Goal: Task Accomplishment & Management: Complete application form

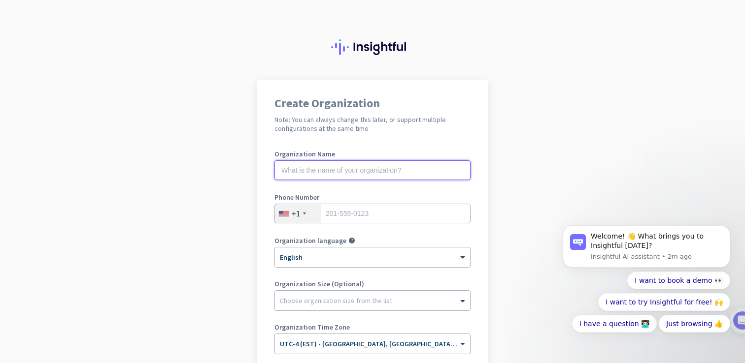
click at [351, 178] on input "text" at bounding box center [372, 171] width 196 height 20
type input "ChainPatrol"
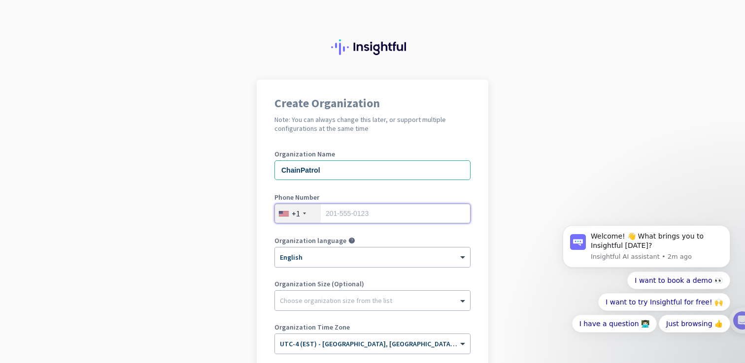
click at [368, 219] on input "tel" at bounding box center [372, 214] width 196 height 20
type input "2356496645"
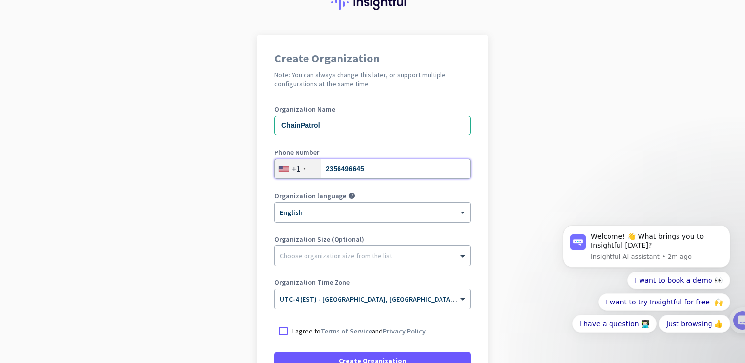
scroll to position [44, 0]
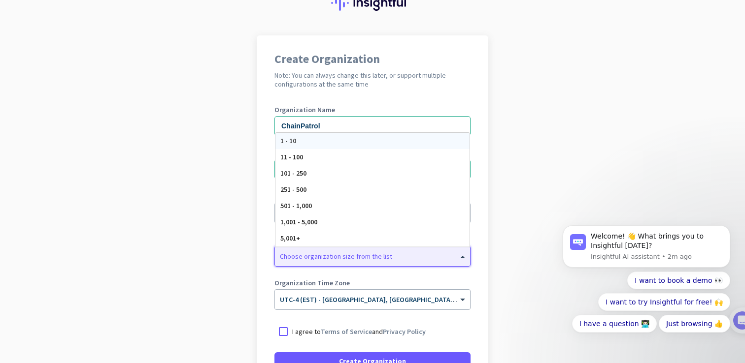
click at [344, 252] on div at bounding box center [372, 254] width 195 height 10
click at [333, 156] on div "11 - 100" at bounding box center [372, 157] width 194 height 16
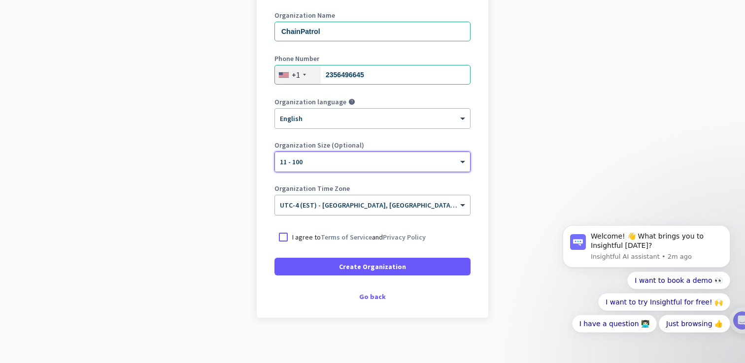
scroll to position [143, 0]
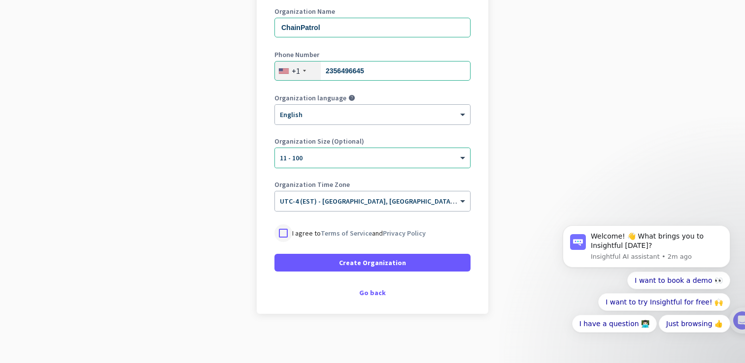
click at [285, 231] on div at bounding box center [283, 234] width 18 height 18
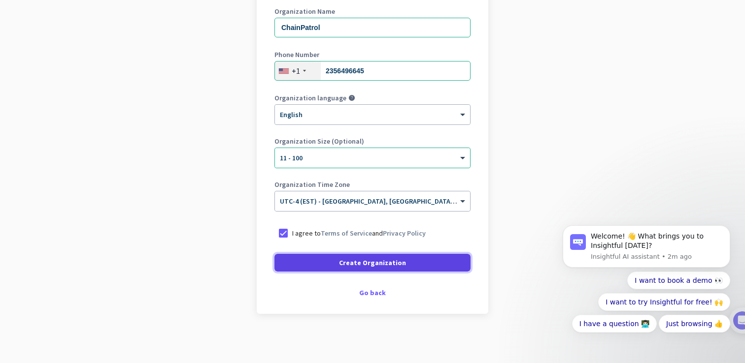
click at [335, 268] on span at bounding box center [372, 263] width 196 height 24
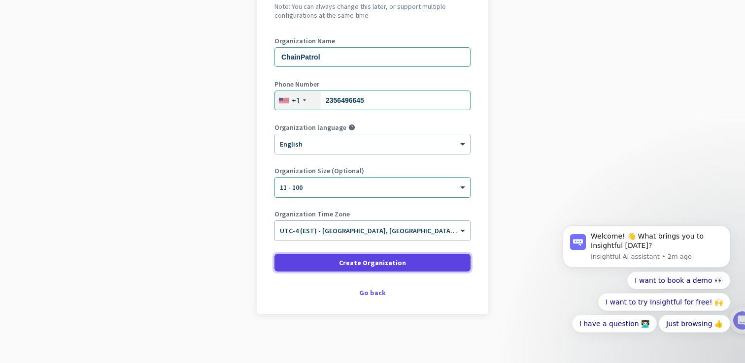
scroll to position [113, 0]
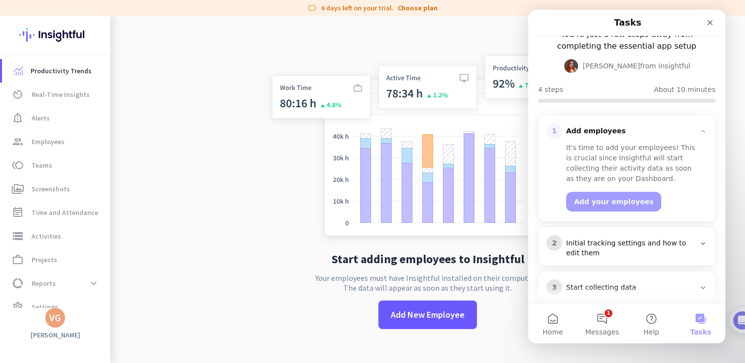
scroll to position [89, 0]
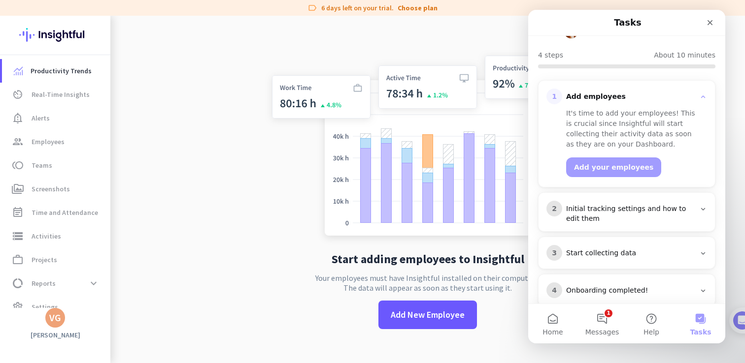
click at [626, 204] on div "Initial tracking settings and how to edit them" at bounding box center [630, 214] width 129 height 20
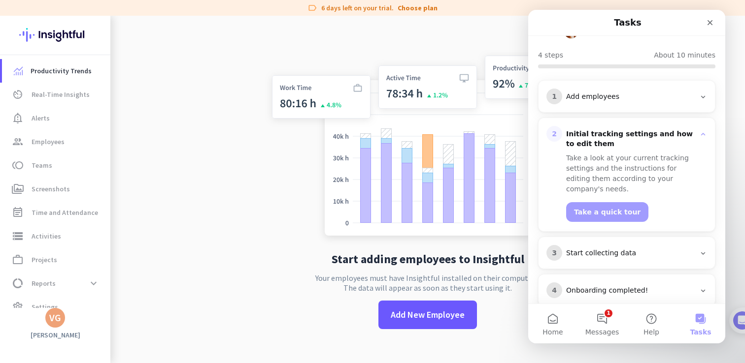
click at [641, 249] on div "Start collecting data" at bounding box center [630, 254] width 129 height 10
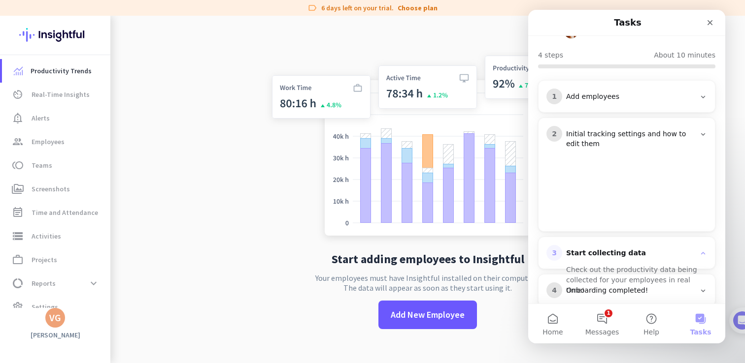
scroll to position [68, 0]
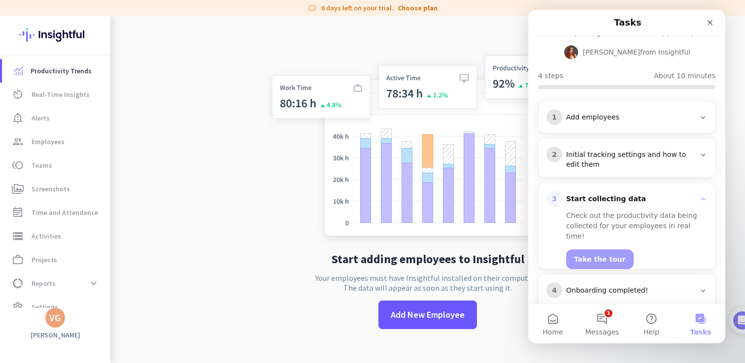
click at [605, 113] on div "Add employees" at bounding box center [630, 118] width 129 height 10
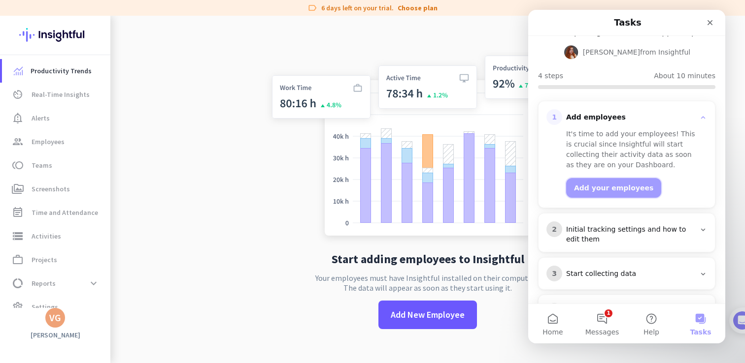
click at [620, 178] on button "Add your employees" at bounding box center [613, 188] width 95 height 20
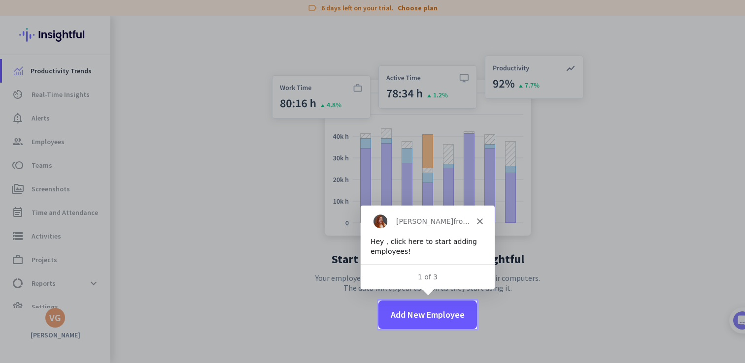
scroll to position [0, 0]
click at [437, 315] on span "Add New Employee" at bounding box center [428, 315] width 74 height 13
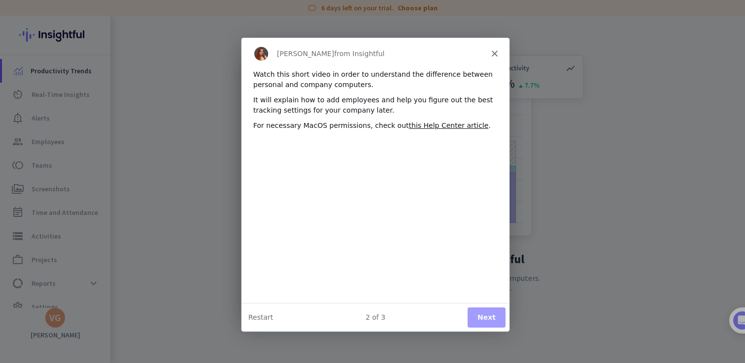
click at [486, 317] on button "Next" at bounding box center [486, 317] width 38 height 20
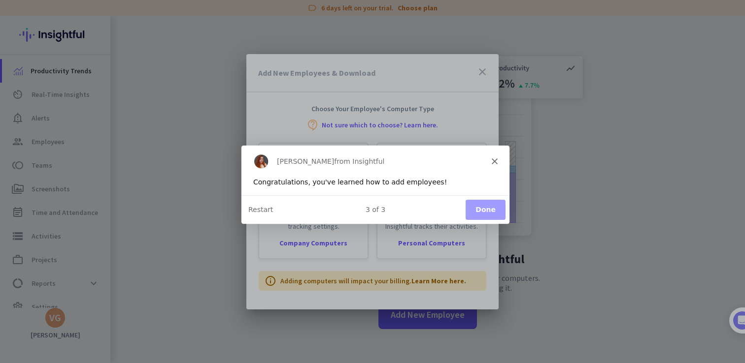
click at [477, 206] on button "Done" at bounding box center [485, 209] width 40 height 20
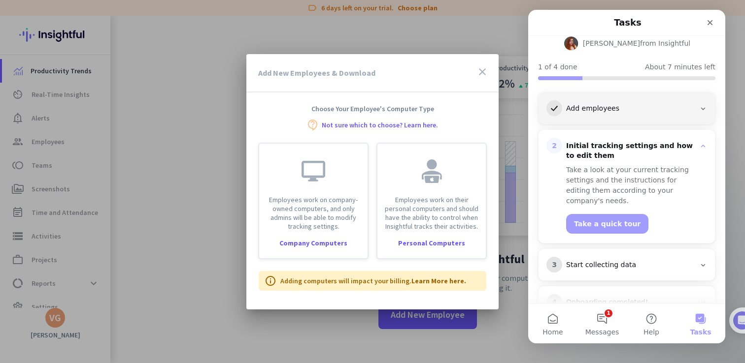
scroll to position [89, 0]
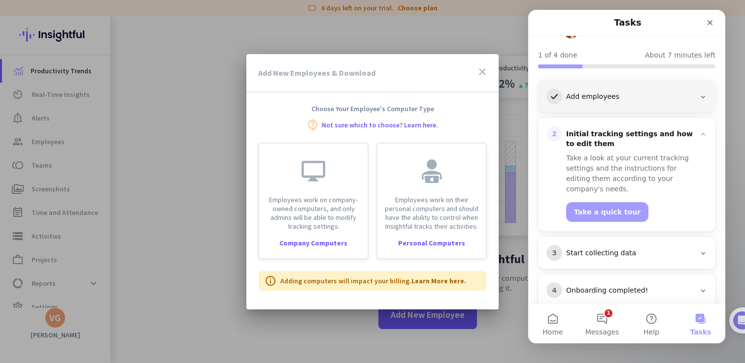
click at [604, 92] on div "Add employees" at bounding box center [630, 97] width 129 height 10
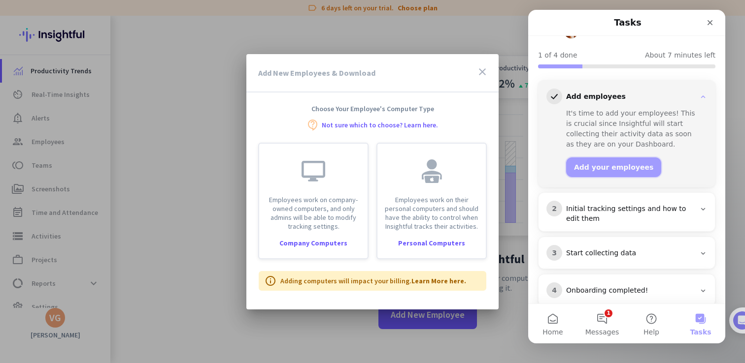
click at [599, 158] on button "Add your employees" at bounding box center [613, 168] width 95 height 20
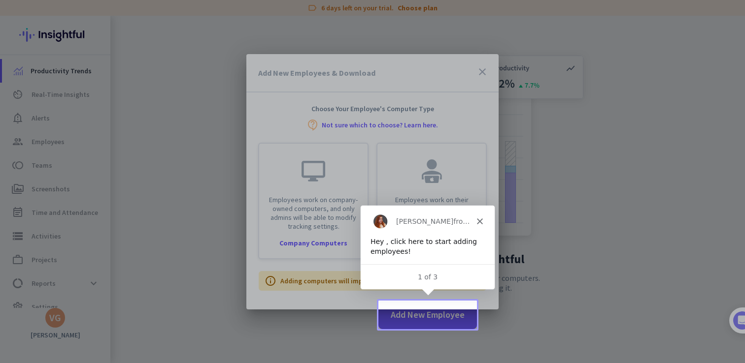
scroll to position [0, 0]
click at [425, 274] on div "1 of 3" at bounding box center [427, 277] width 134 height 10
click at [422, 317] on div at bounding box center [372, 181] width 745 height 363
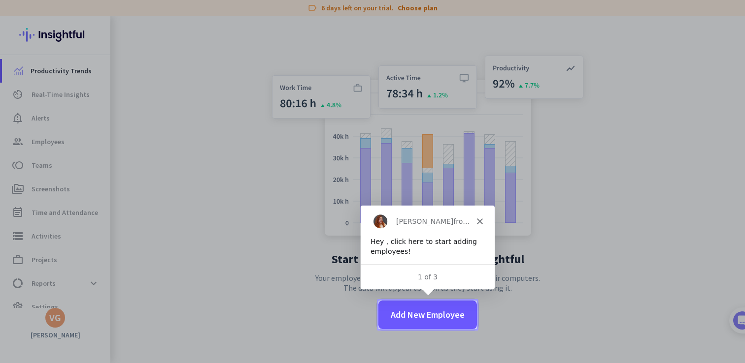
click at [422, 317] on span "Add New Employee" at bounding box center [428, 315] width 74 height 13
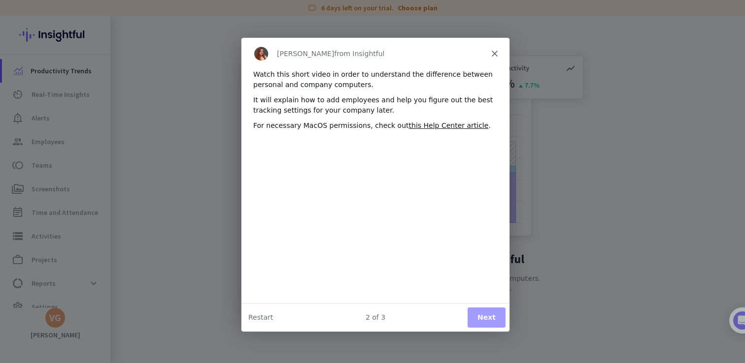
click at [272, 297] on div "Watch this short video in order to understand the difference between personal a…" at bounding box center [375, 185] width 268 height 234
click at [265, 317] on button "Restart" at bounding box center [260, 317] width 25 height 10
